Goal: Task Accomplishment & Management: Manage account settings

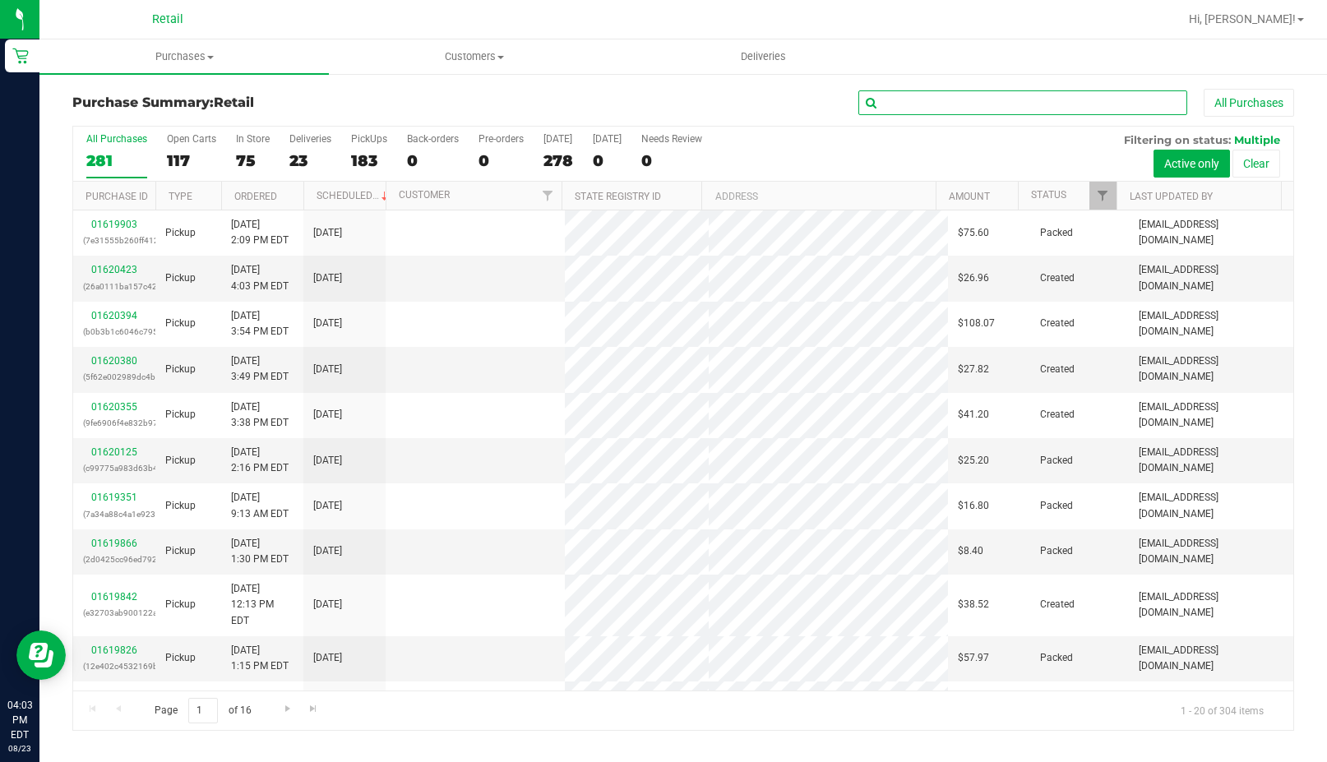
click at [908, 91] on input "text" at bounding box center [1022, 102] width 329 height 25
click at [177, 44] on uib-tab-heading "Purchases Summary of purchases Fulfillment All purchases" at bounding box center [183, 56] width 289 height 35
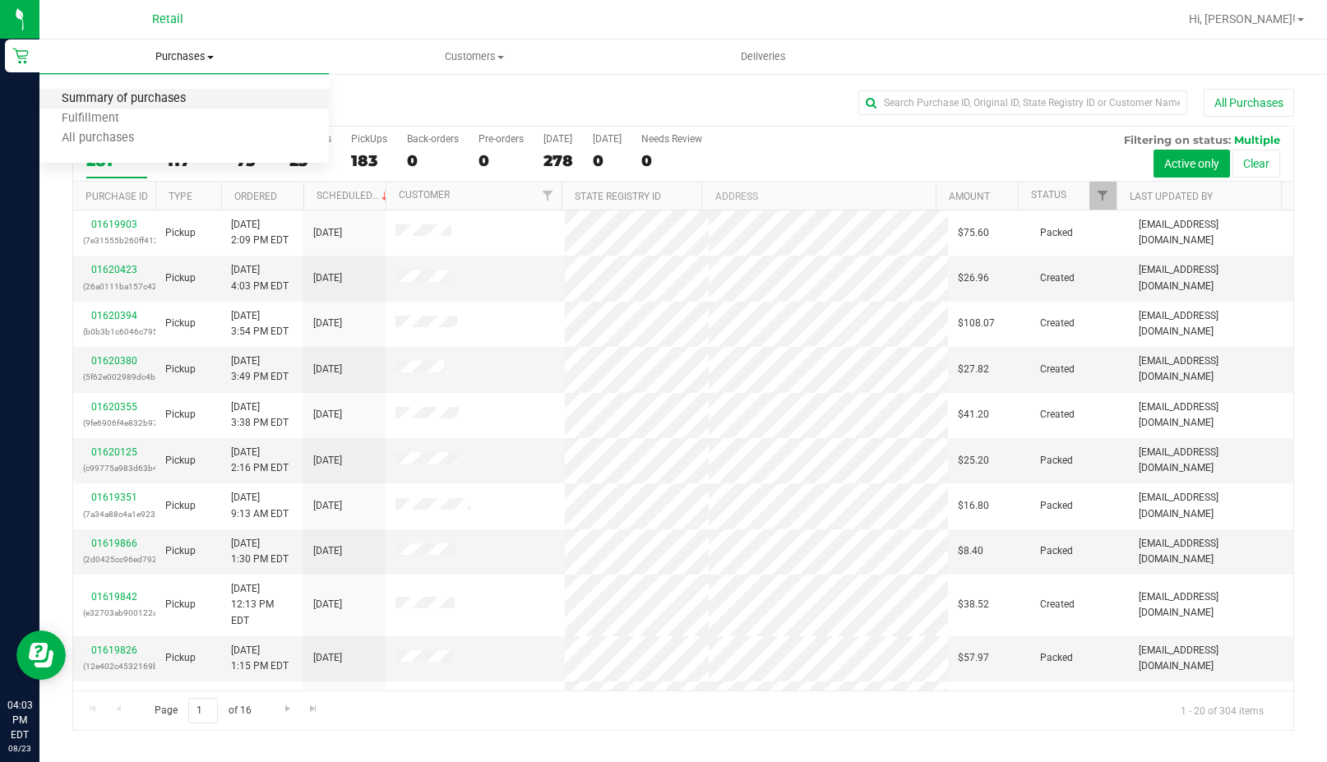
click at [142, 102] on span "Summary of purchases" at bounding box center [123, 99] width 169 height 14
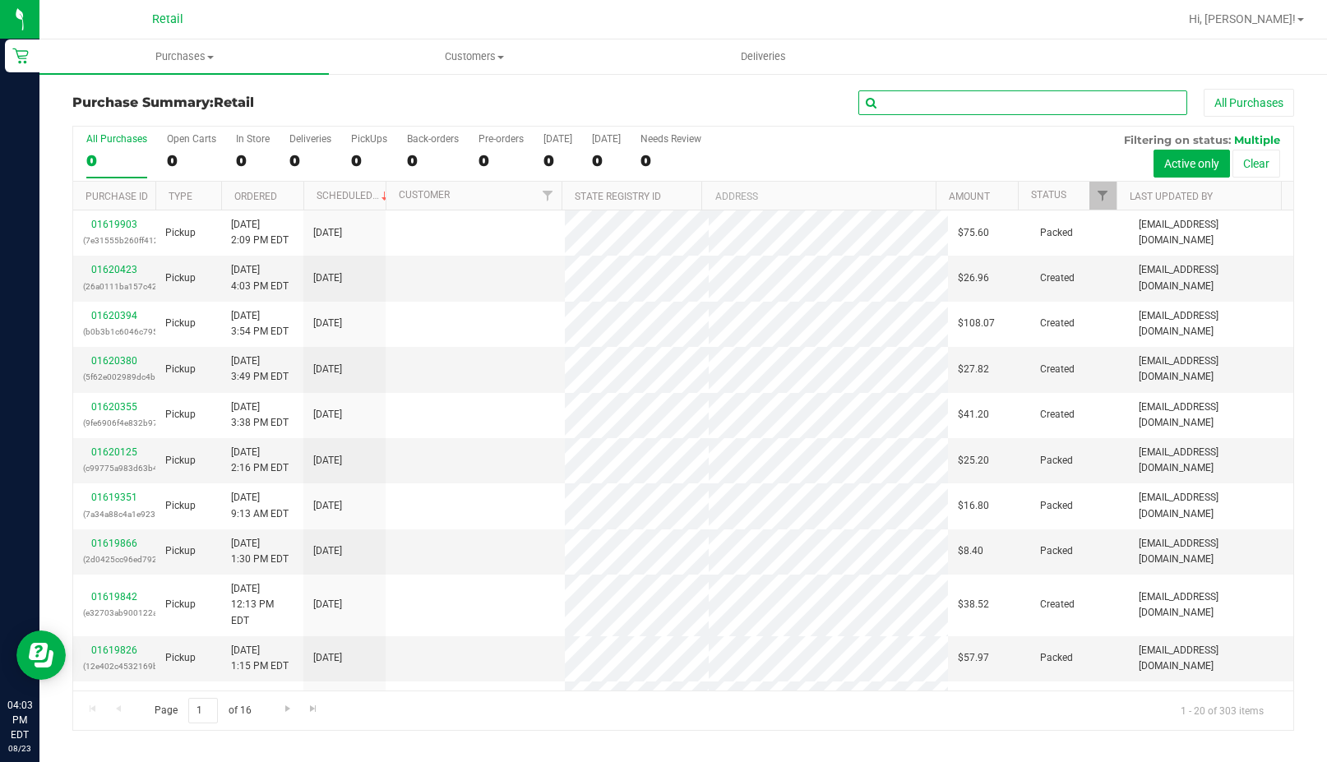
click at [920, 104] on input "text" at bounding box center [1022, 102] width 329 height 25
type input "brotherns"
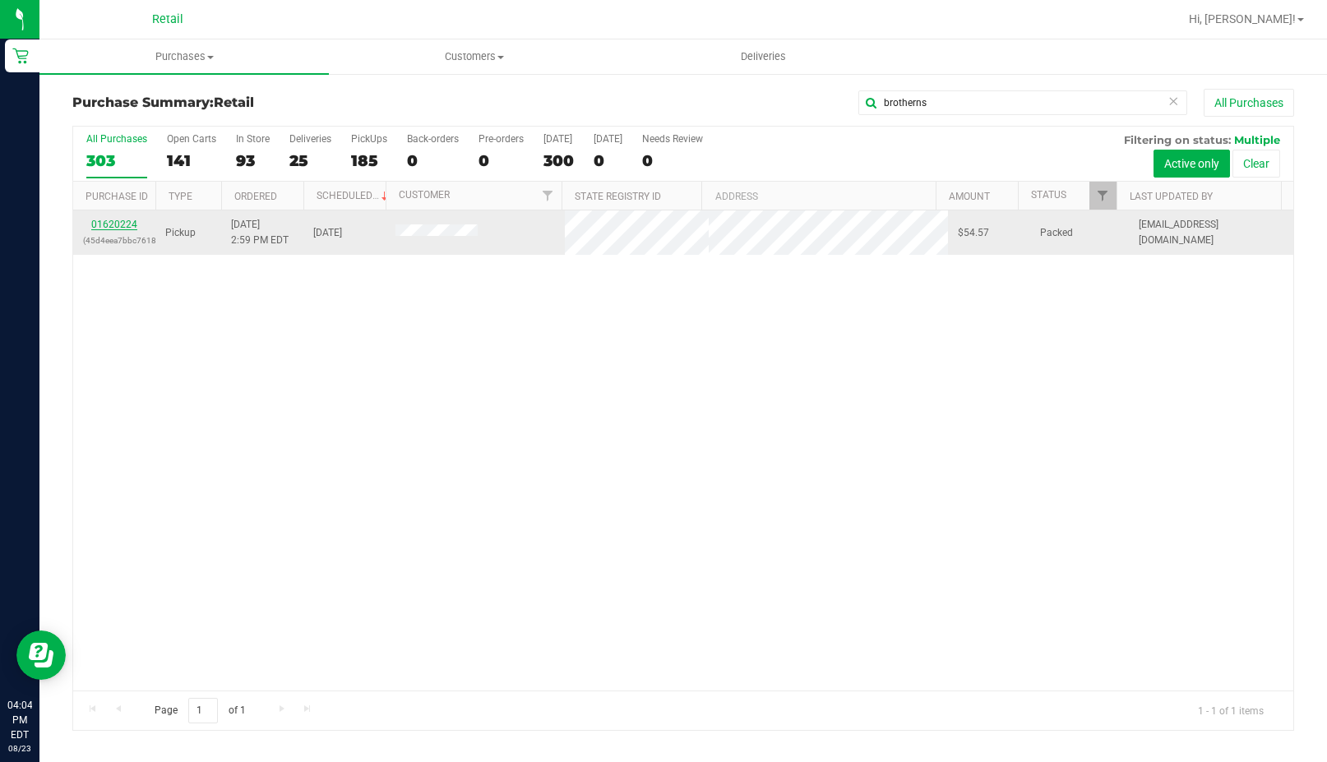
click at [129, 226] on link "01620224" at bounding box center [114, 225] width 46 height 12
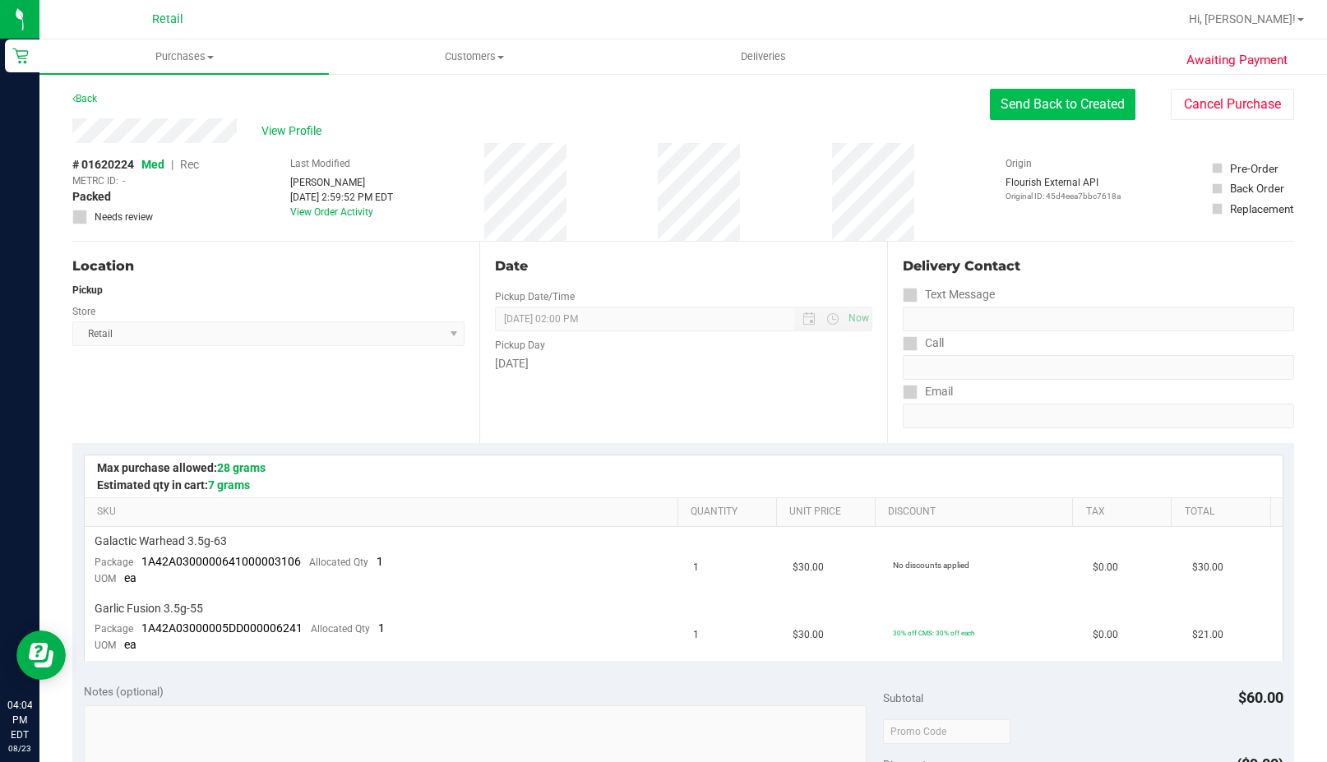
click at [1016, 108] on button "Send Back to Created" at bounding box center [1062, 104] width 145 height 31
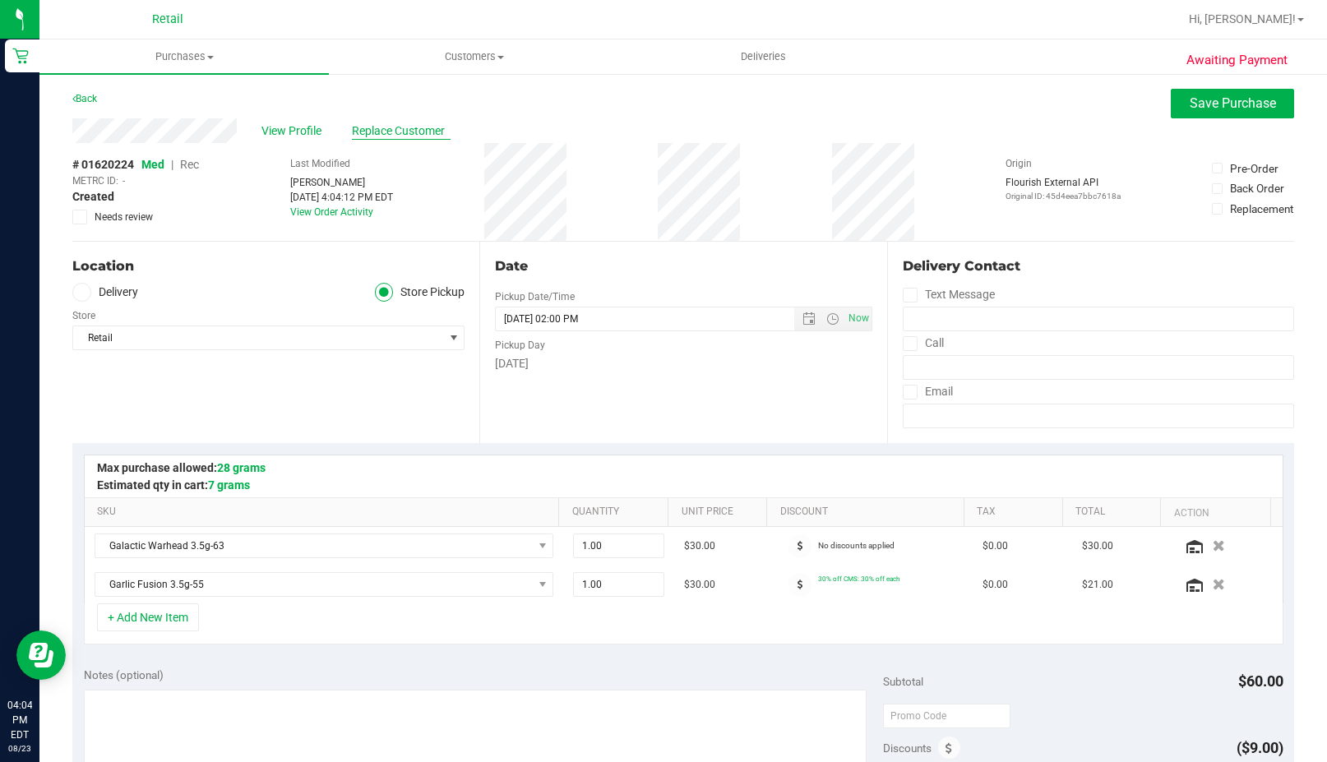
click at [375, 129] on span "Replace Customer" at bounding box center [401, 130] width 99 height 17
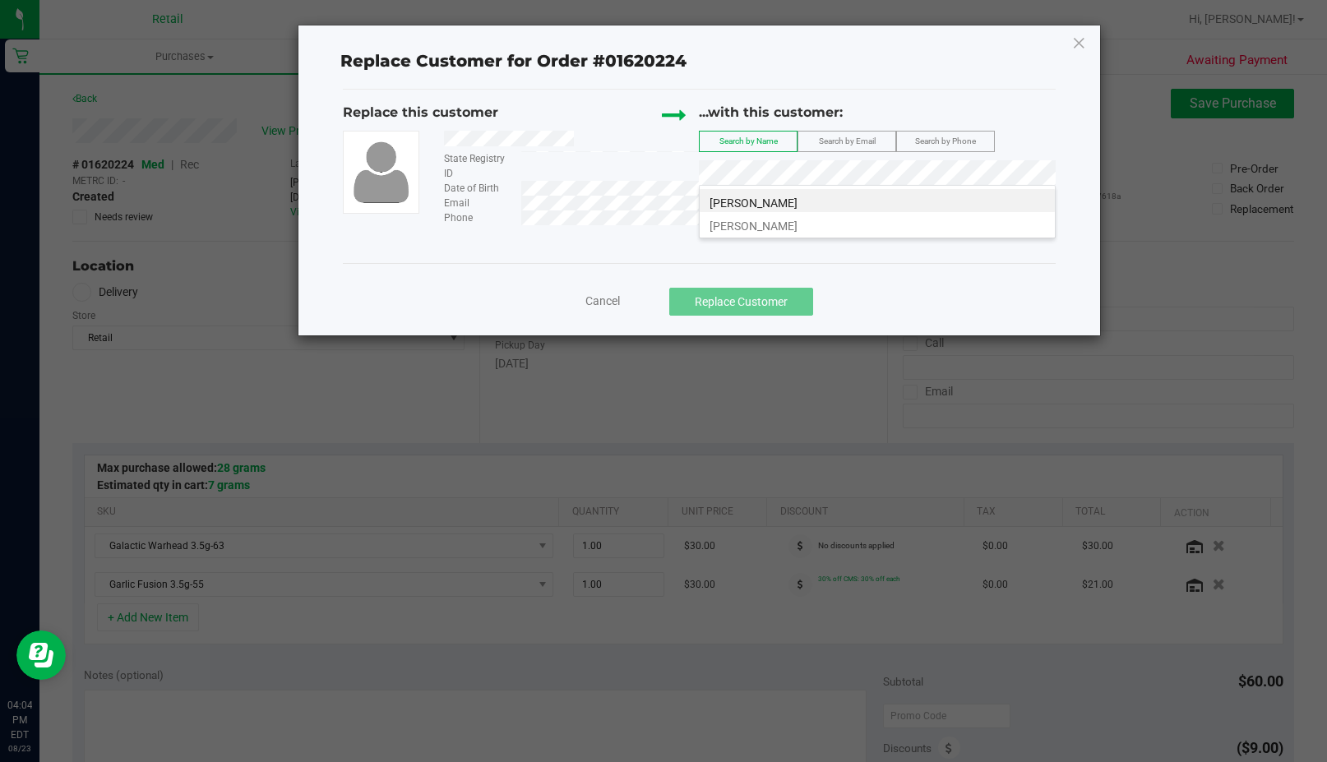
click at [749, 229] on span "[PERSON_NAME]" at bounding box center [753, 225] width 88 height 13
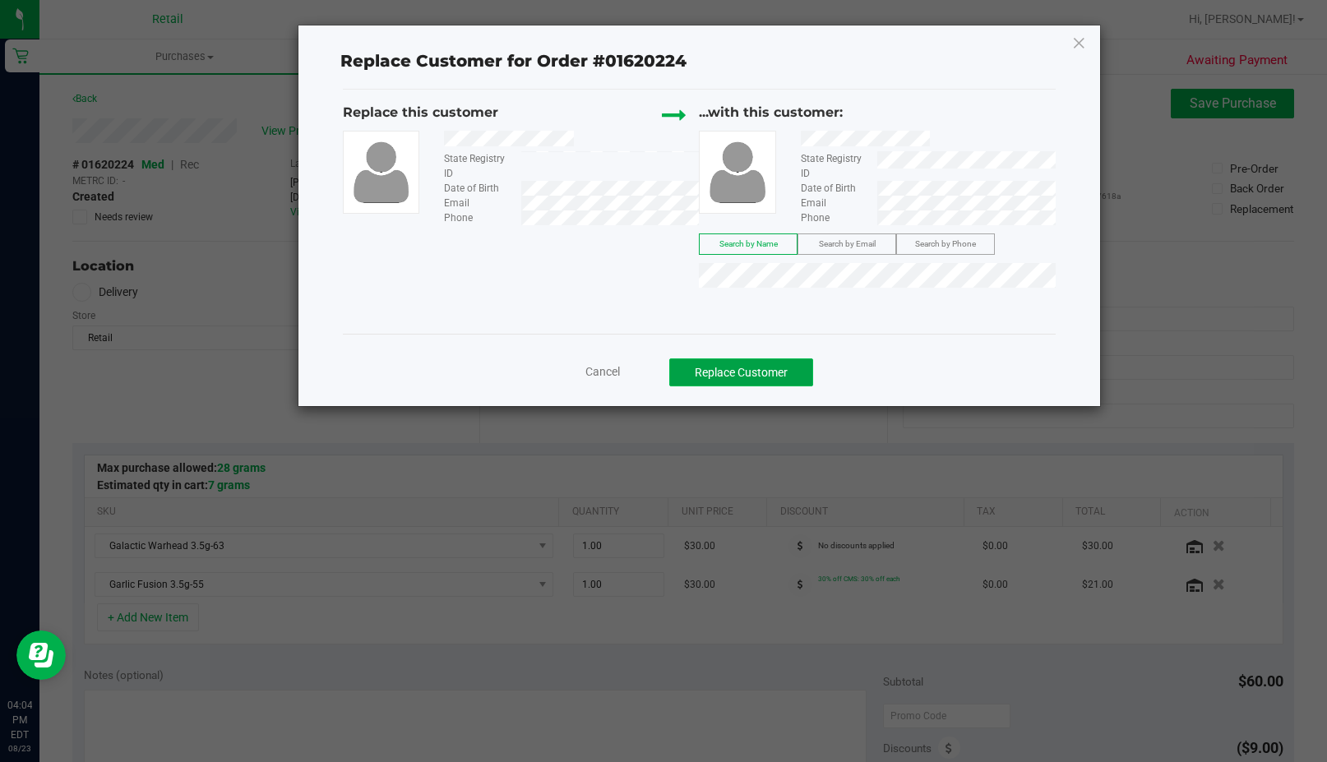
click at [737, 361] on button "Replace Customer" at bounding box center [741, 372] width 144 height 28
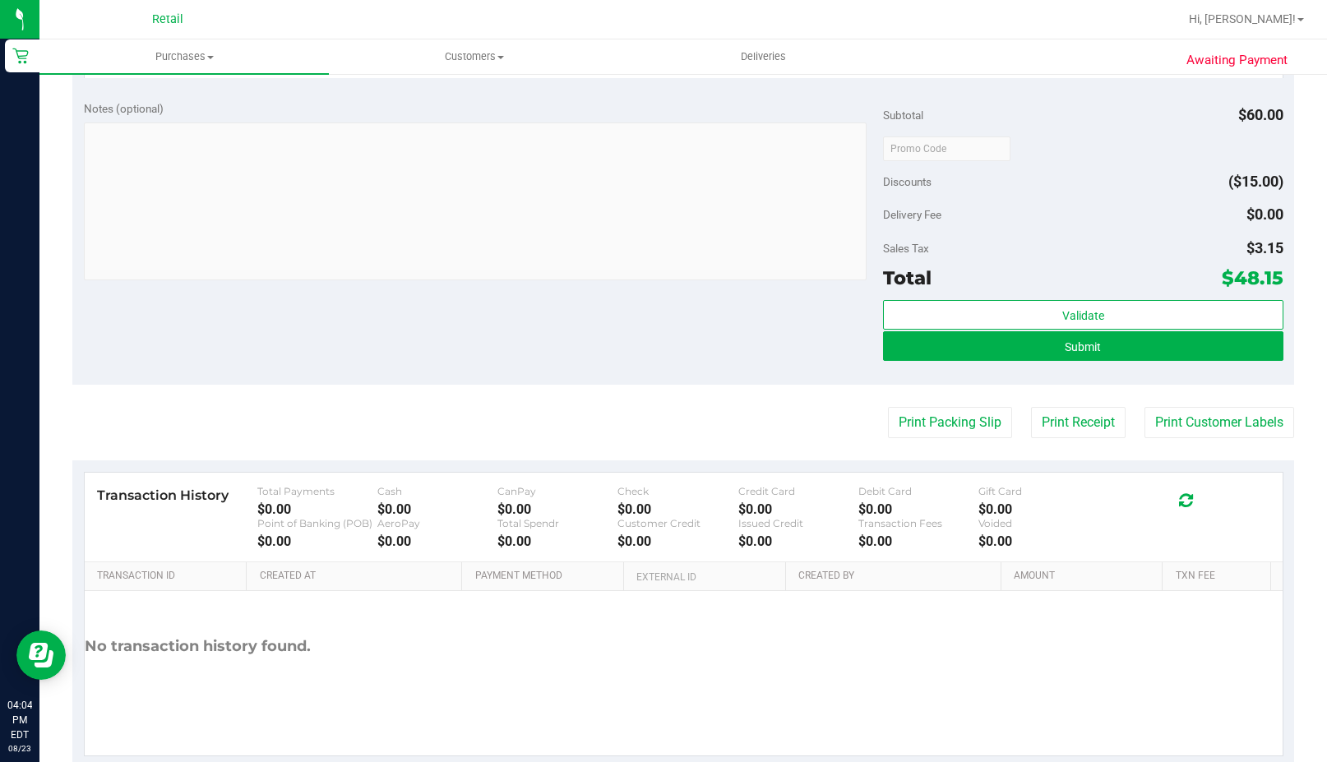
scroll to position [621, 0]
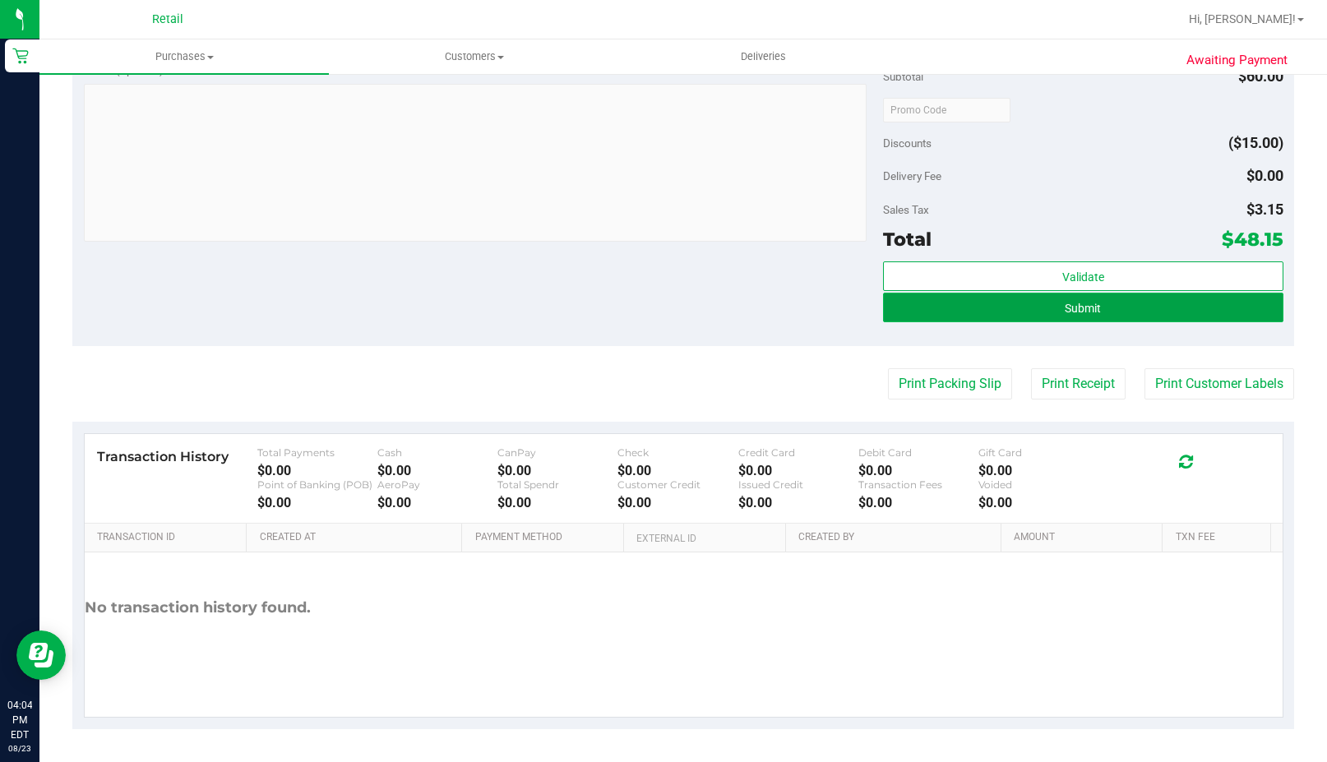
click at [1076, 313] on span "Submit" at bounding box center [1083, 308] width 36 height 13
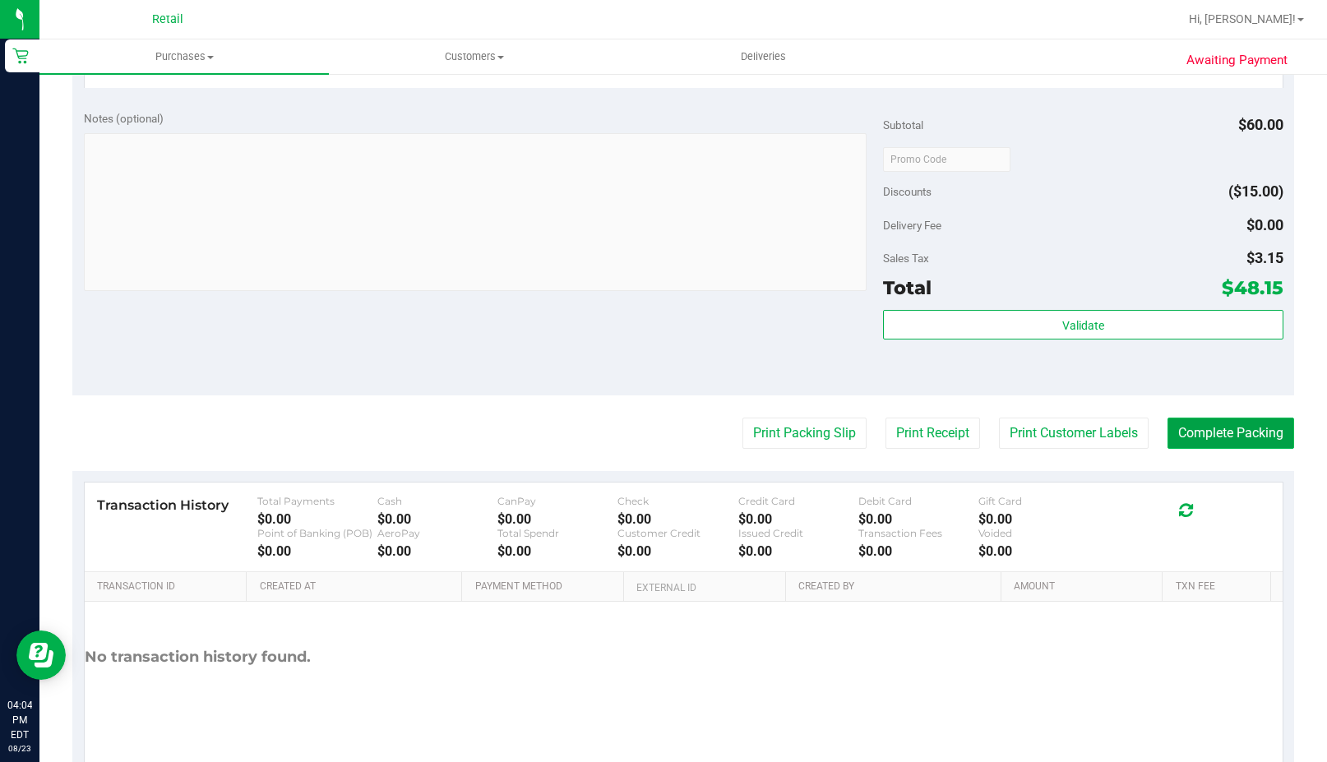
click at [1184, 418] on button "Complete Packing" at bounding box center [1230, 433] width 127 height 31
